Goal: Task Accomplishment & Management: Manage account settings

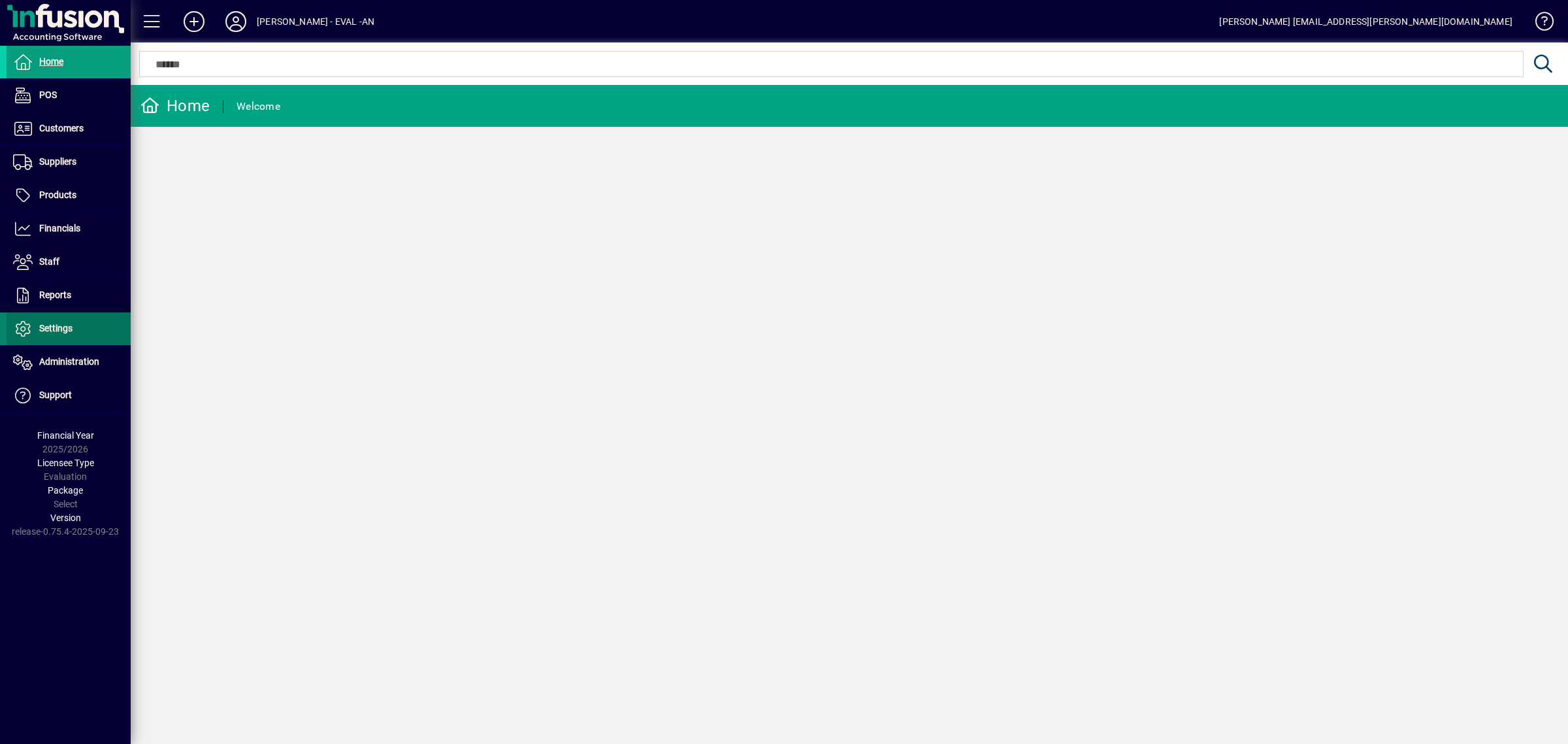
click at [47, 325] on span "Settings" at bounding box center [55, 328] width 33 height 10
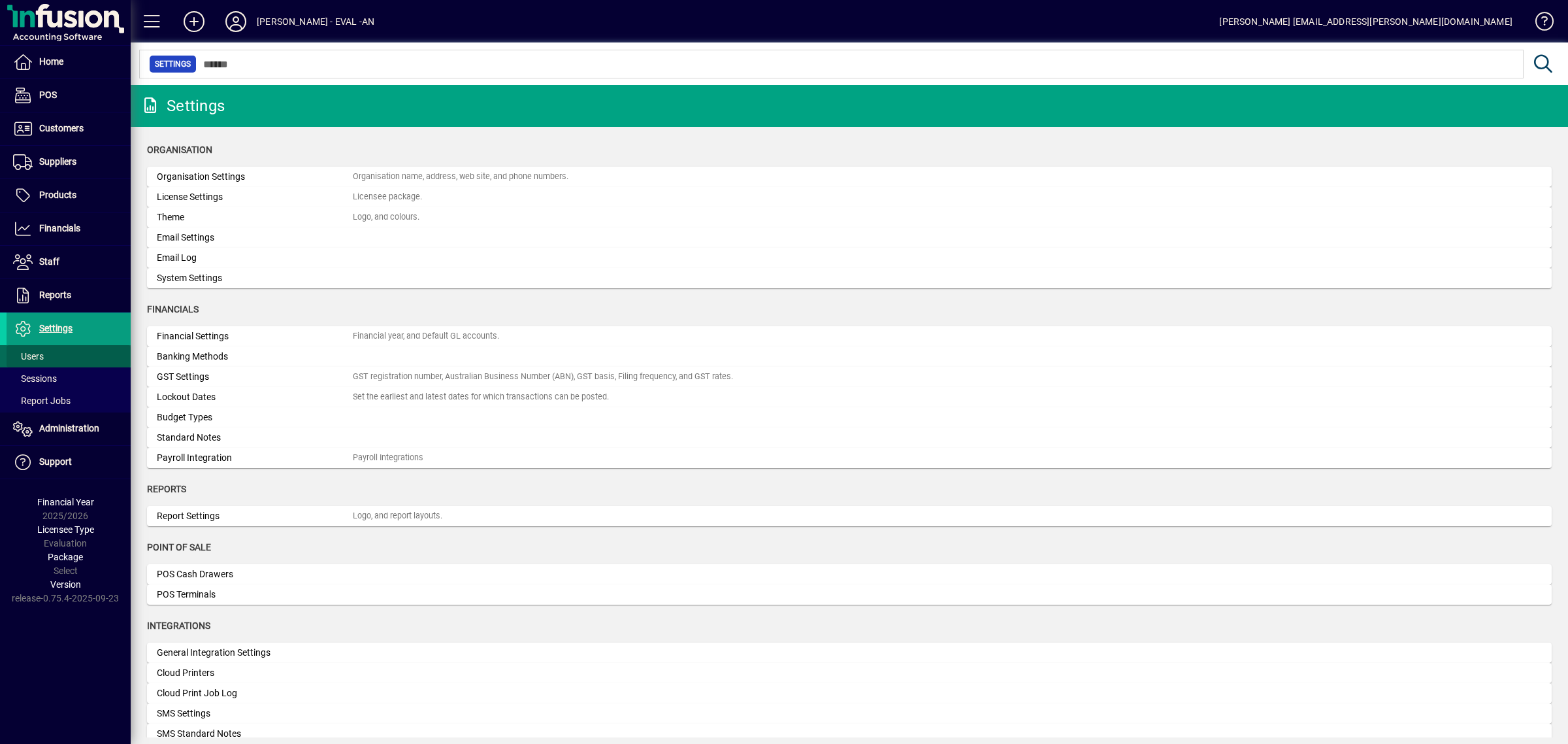
click at [47, 352] on span at bounding box center [68, 355] width 124 height 31
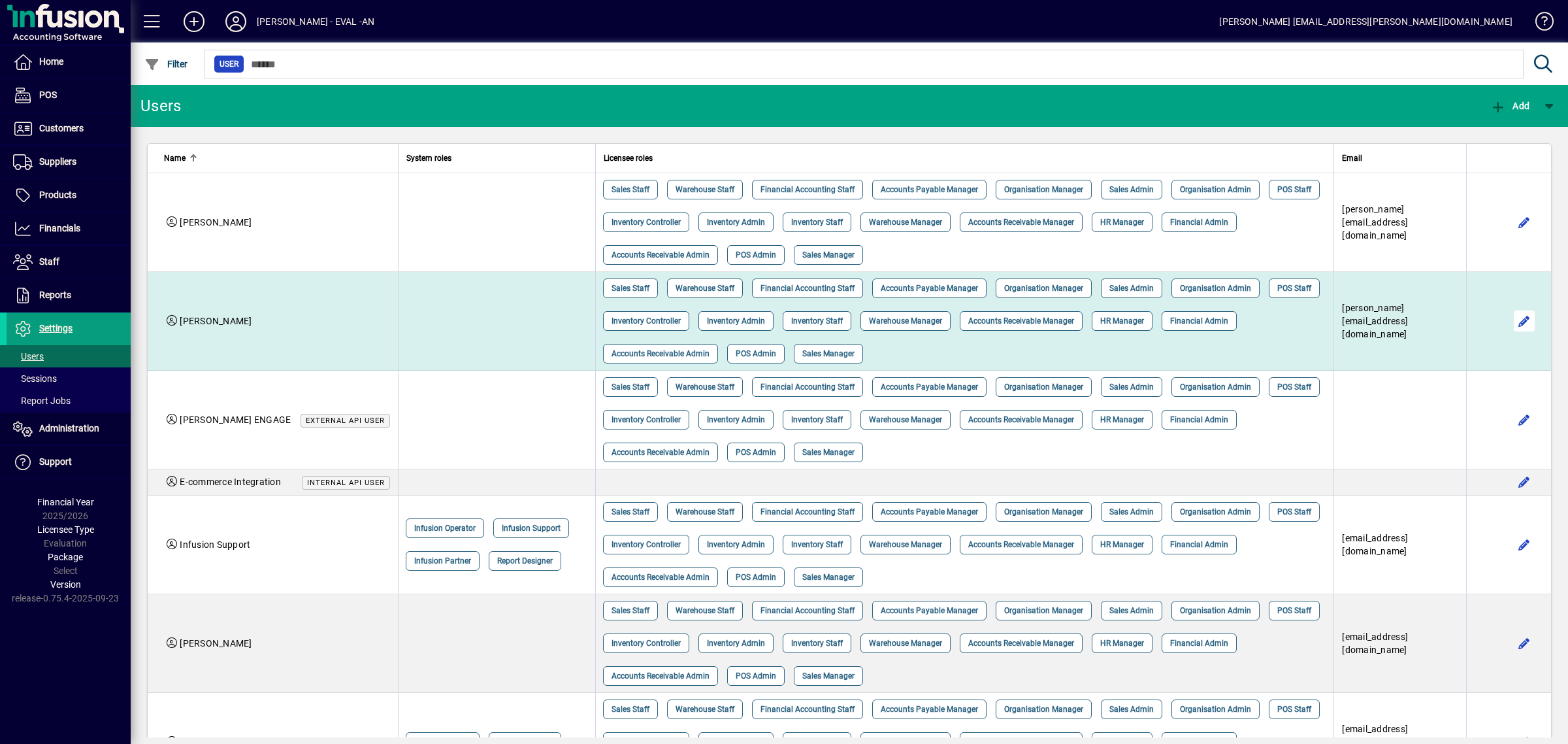
click at [1509, 318] on span "button" at bounding box center [1523, 320] width 31 height 31
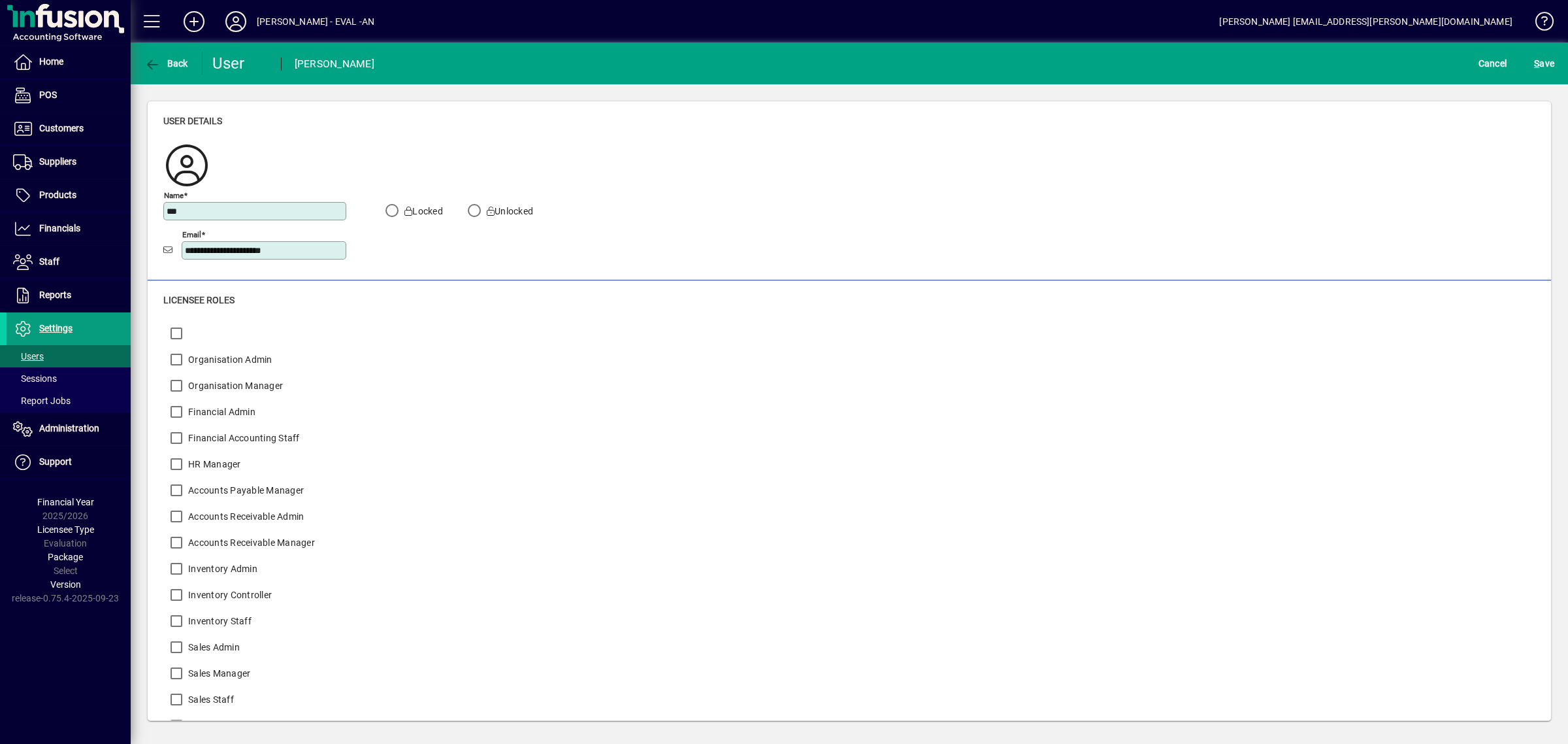
drag, startPoint x: 307, startPoint y: 252, endPoint x: 142, endPoint y: 237, distance: 165.7
click at [142, 237] on div "**********" at bounding box center [849, 410] width 1437 height 653
click at [235, 13] on icon at bounding box center [236, 22] width 27 height 21
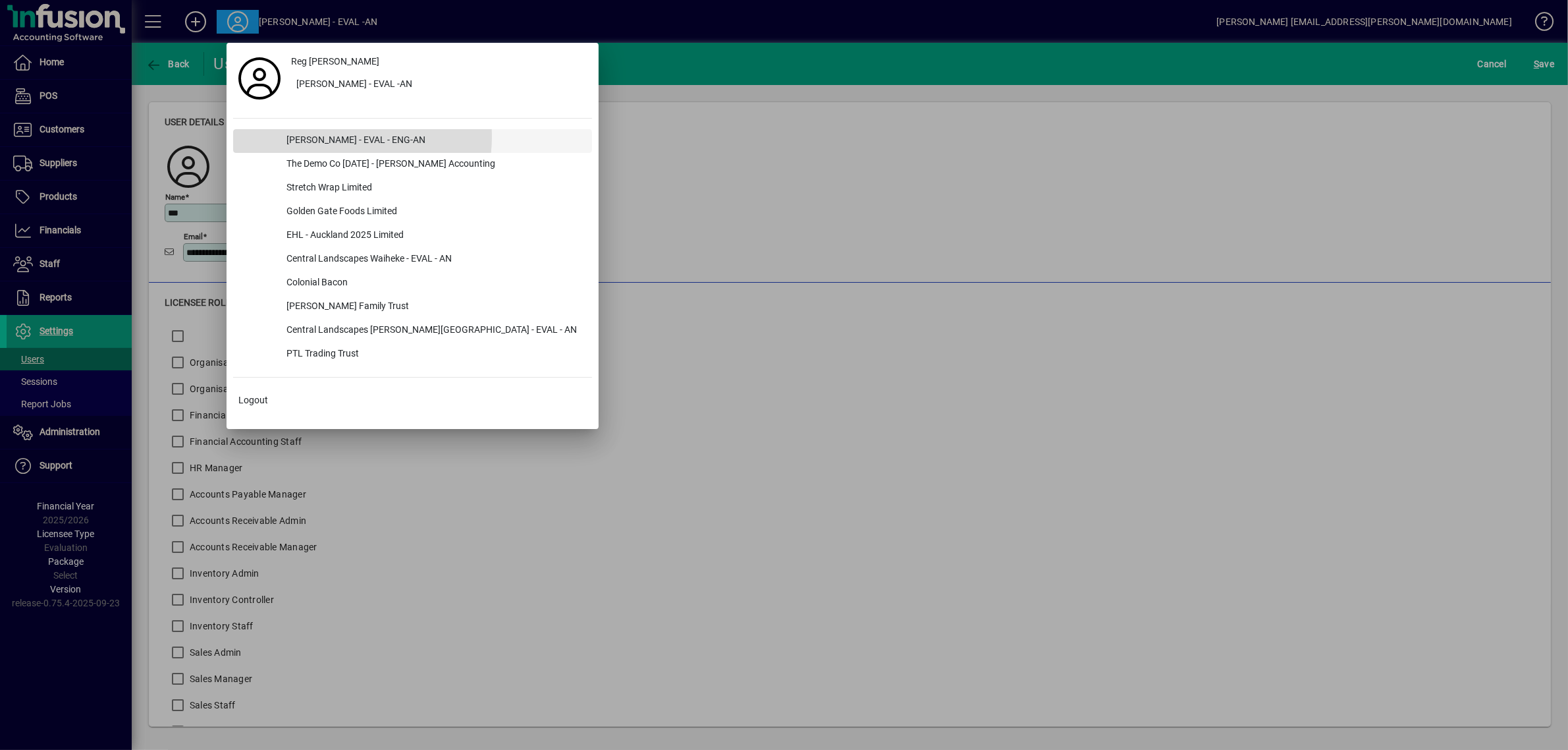
click at [328, 137] on div "[PERSON_NAME] - EVAL - ENG-AN" at bounding box center [434, 140] width 316 height 24
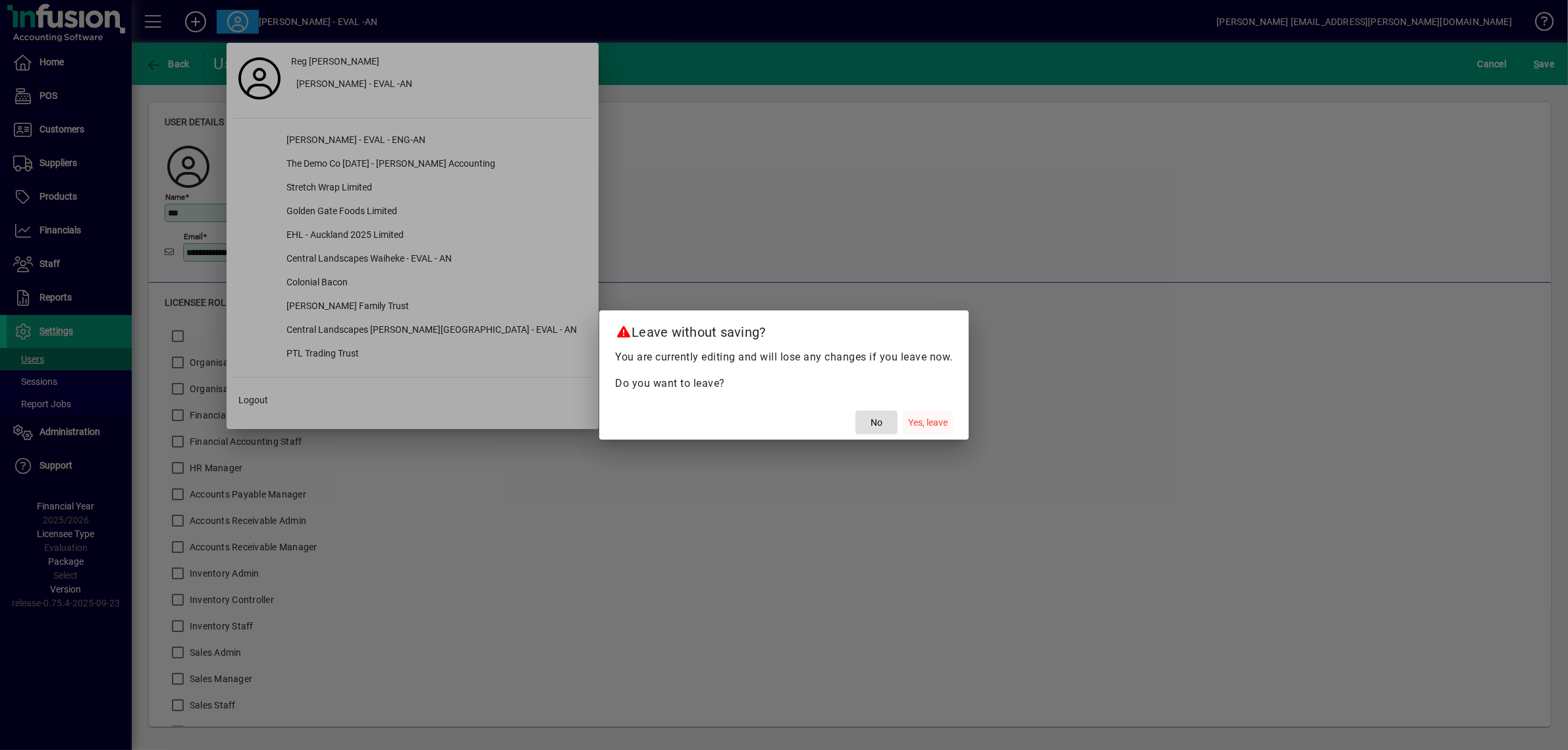
click at [919, 418] on span "Yes, leave" at bounding box center [927, 422] width 39 height 13
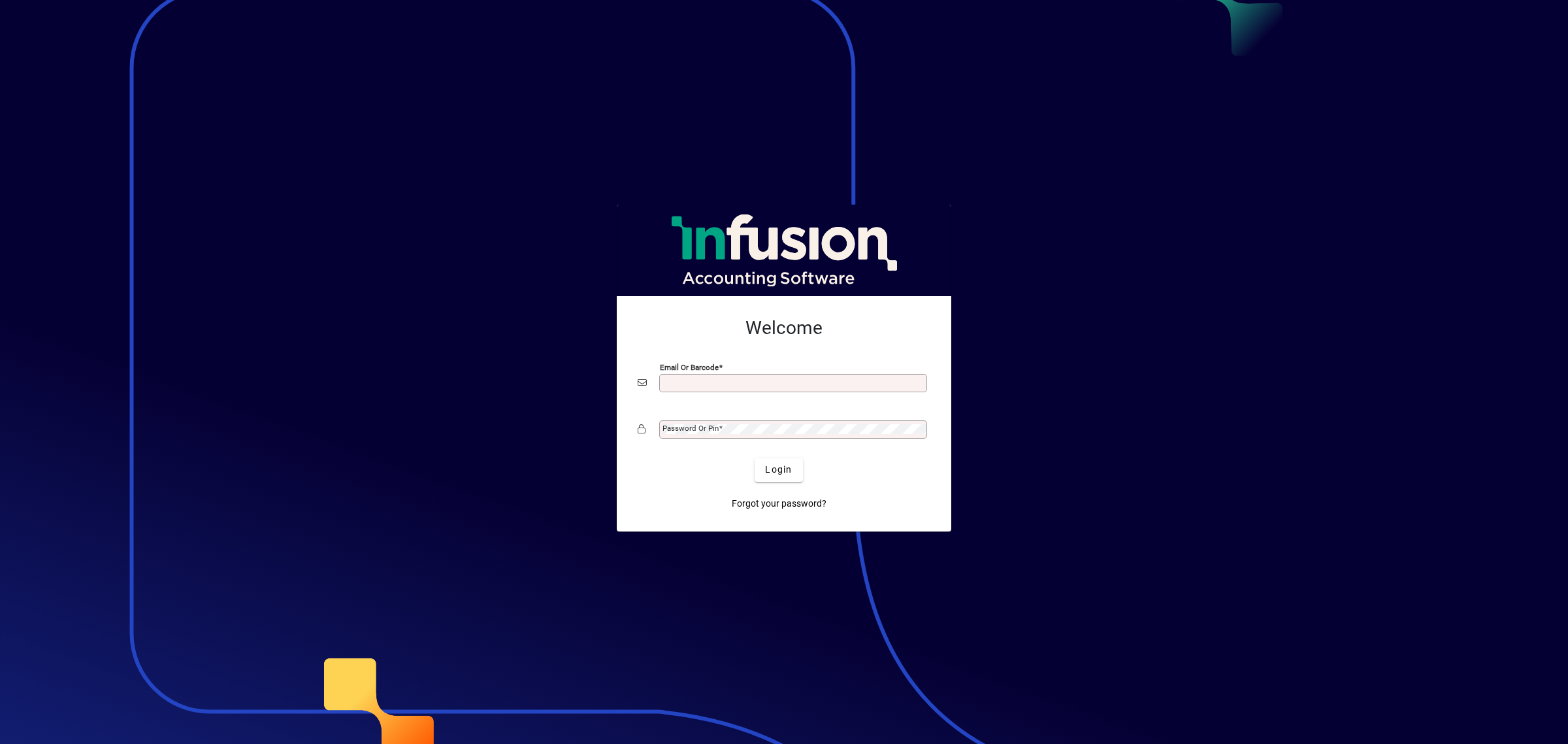
click at [684, 381] on input "Email or Barcode" at bounding box center [794, 382] width 264 height 10
type input "**********"
click at [693, 429] on mat-label "Password or Pin" at bounding box center [690, 428] width 56 height 9
click at [754, 458] on button "Login" at bounding box center [778, 469] width 47 height 24
